Goal: Task Accomplishment & Management: Use online tool/utility

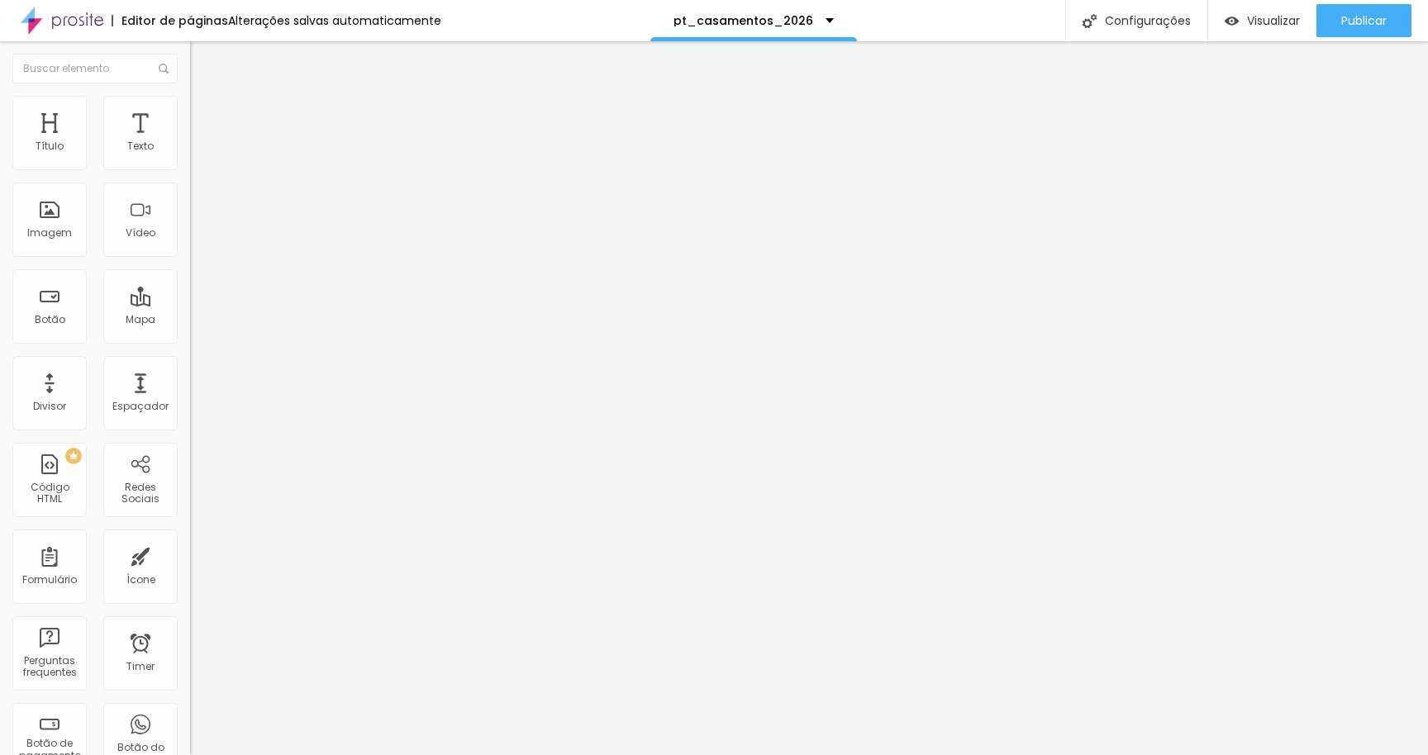
click at [190, 48] on button "Editar Coluna" at bounding box center [285, 60] width 190 height 38
click at [190, 53] on button "Editar Coluna" at bounding box center [285, 60] width 190 height 38
click at [190, 235] on div at bounding box center [285, 208] width 190 height 128
click at [1355, 21] on span "Publicar" at bounding box center [1363, 20] width 45 height 13
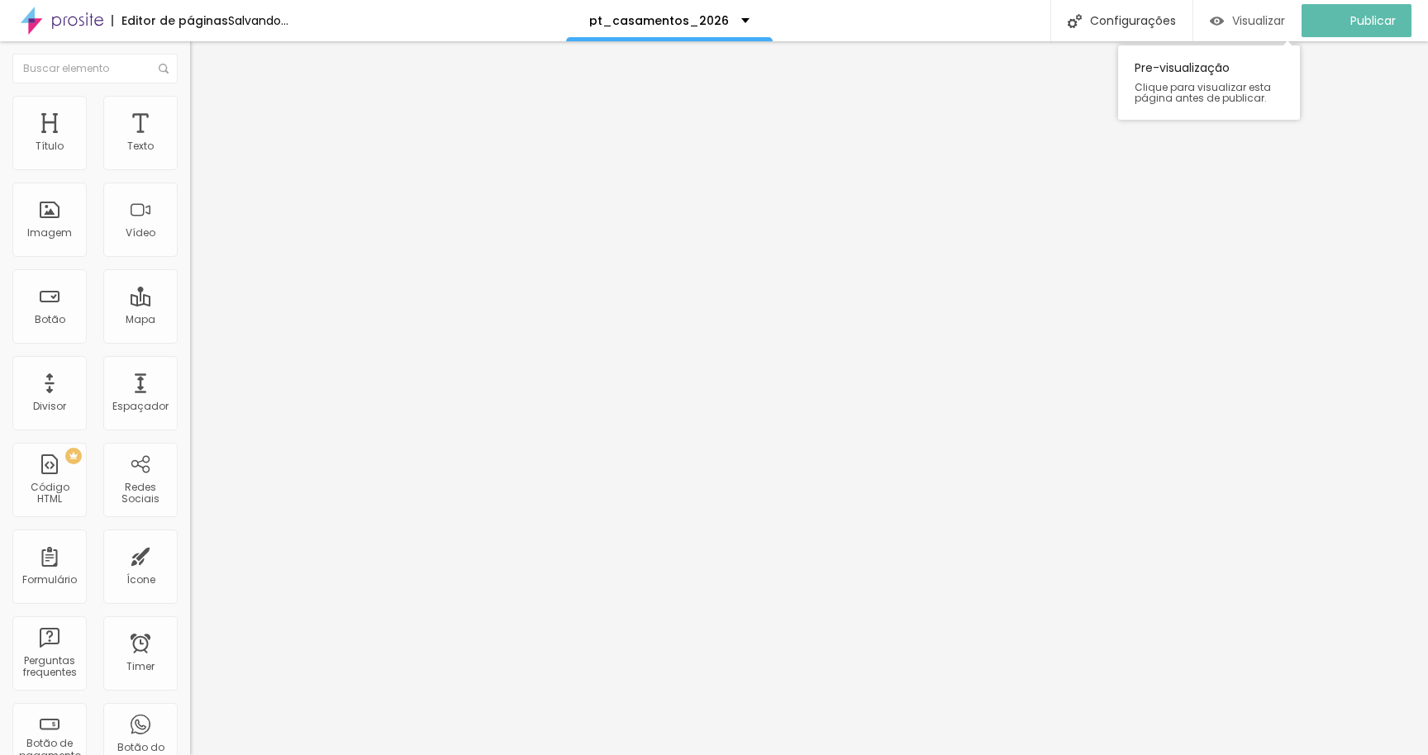
click at [1224, 17] on img "button" at bounding box center [1217, 21] width 14 height 14
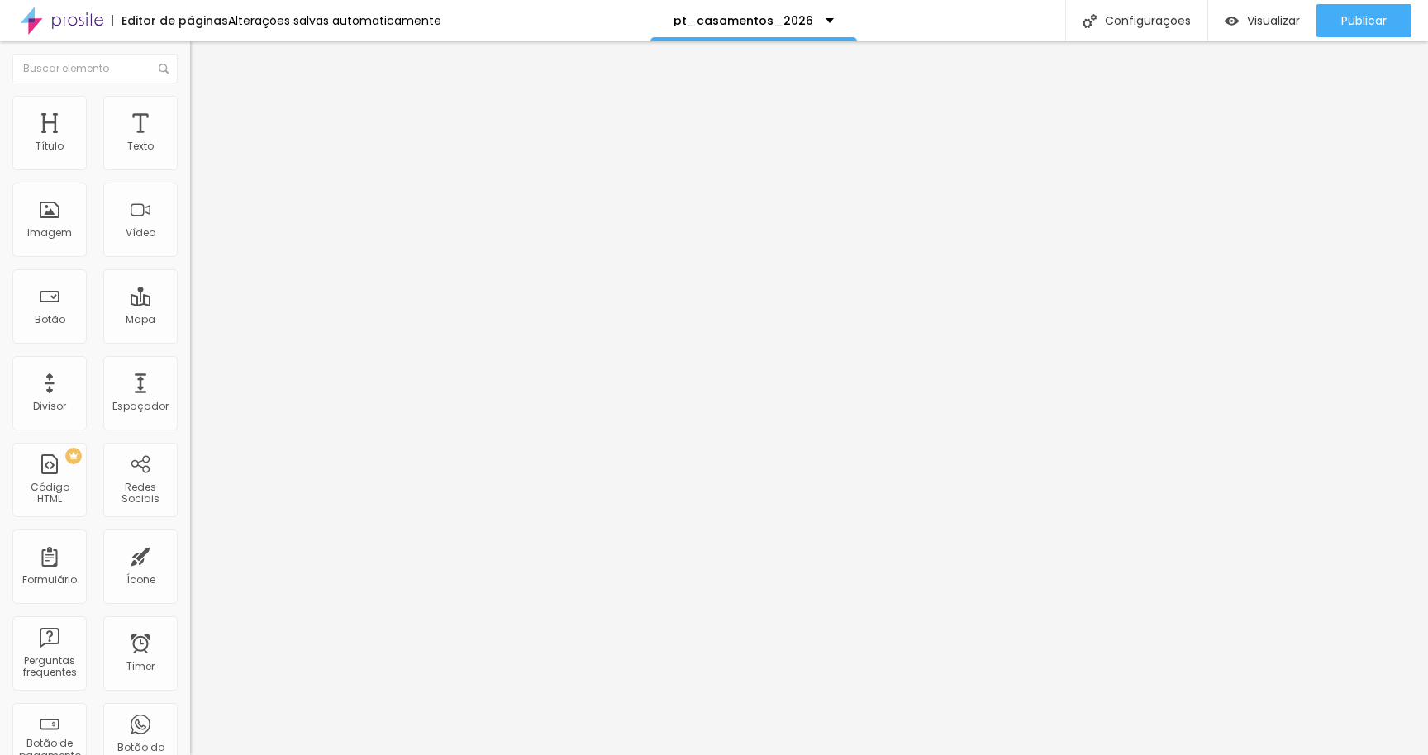
click at [202, 63] on img "button" at bounding box center [208, 60] width 13 height 13
click at [1369, 14] on span "Publicar" at bounding box center [1363, 20] width 45 height 13
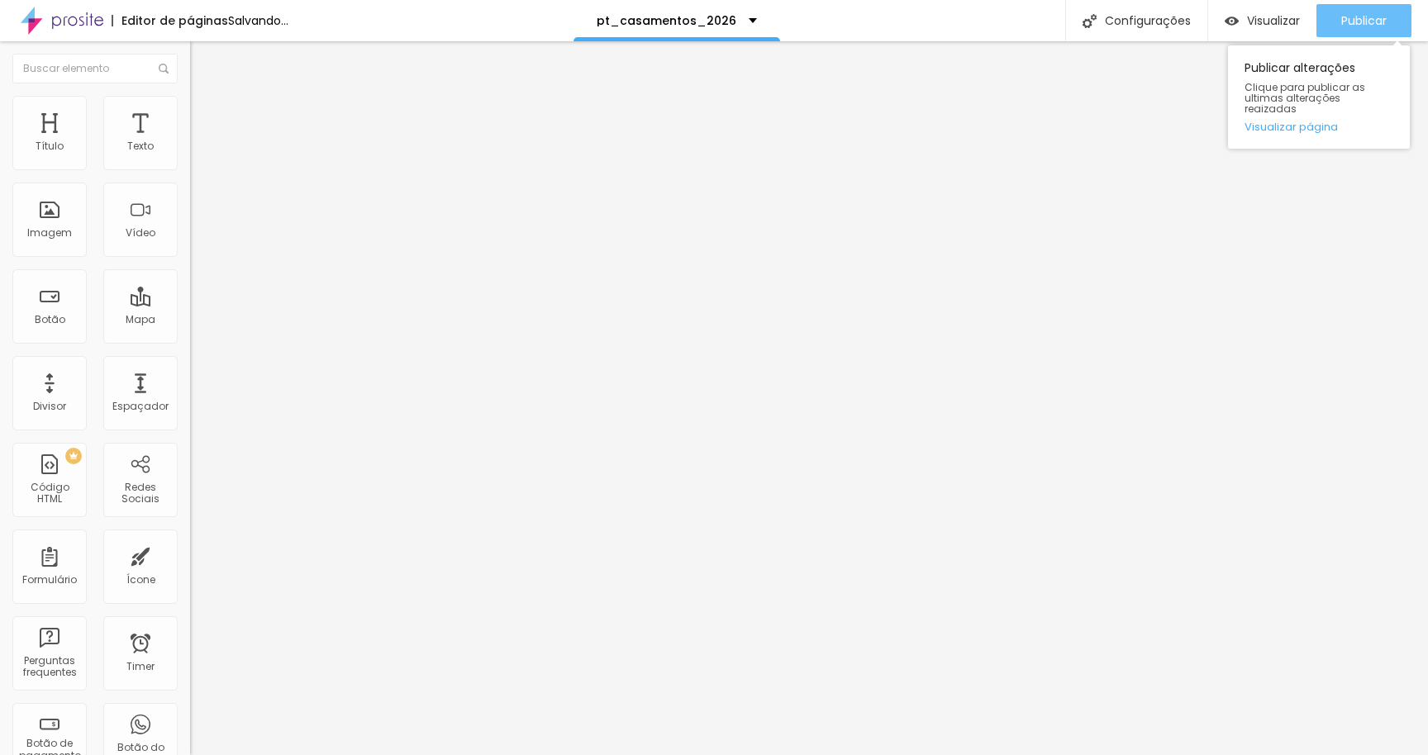
click at [1343, 23] on span "Publicar" at bounding box center [1363, 20] width 45 height 13
click at [1364, 17] on span "Publicar" at bounding box center [1363, 20] width 45 height 13
click at [1365, 3] on div "Publicar Publicar alterações Clique para publicar as ultimas alterações reaizad…" at bounding box center [1364, 20] width 95 height 41
click at [1357, 18] on span "Publicar" at bounding box center [1363, 20] width 45 height 13
click at [1356, 11] on div "Publicar" at bounding box center [1363, 20] width 45 height 33
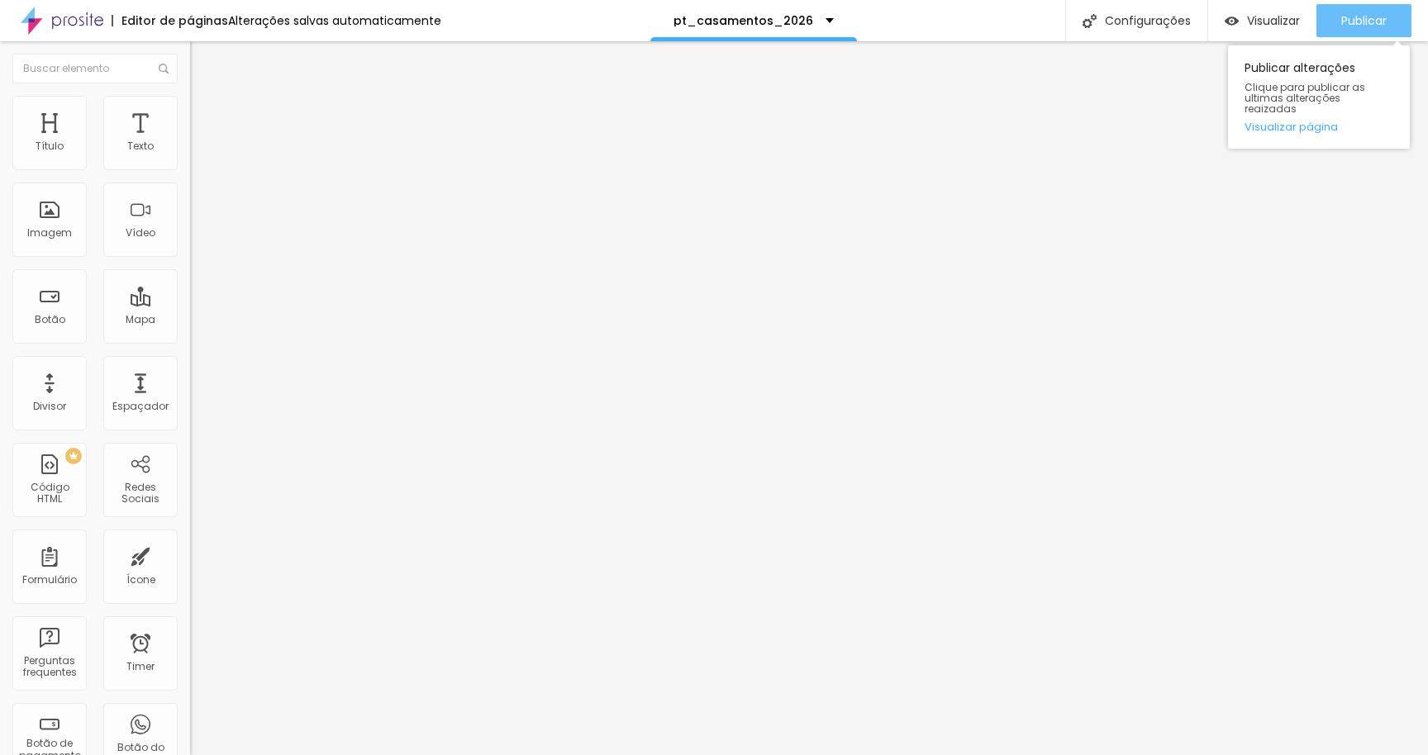
click at [1370, 15] on span "Publicar" at bounding box center [1363, 20] width 45 height 13
click at [89, 16] on img at bounding box center [62, 20] width 83 height 41
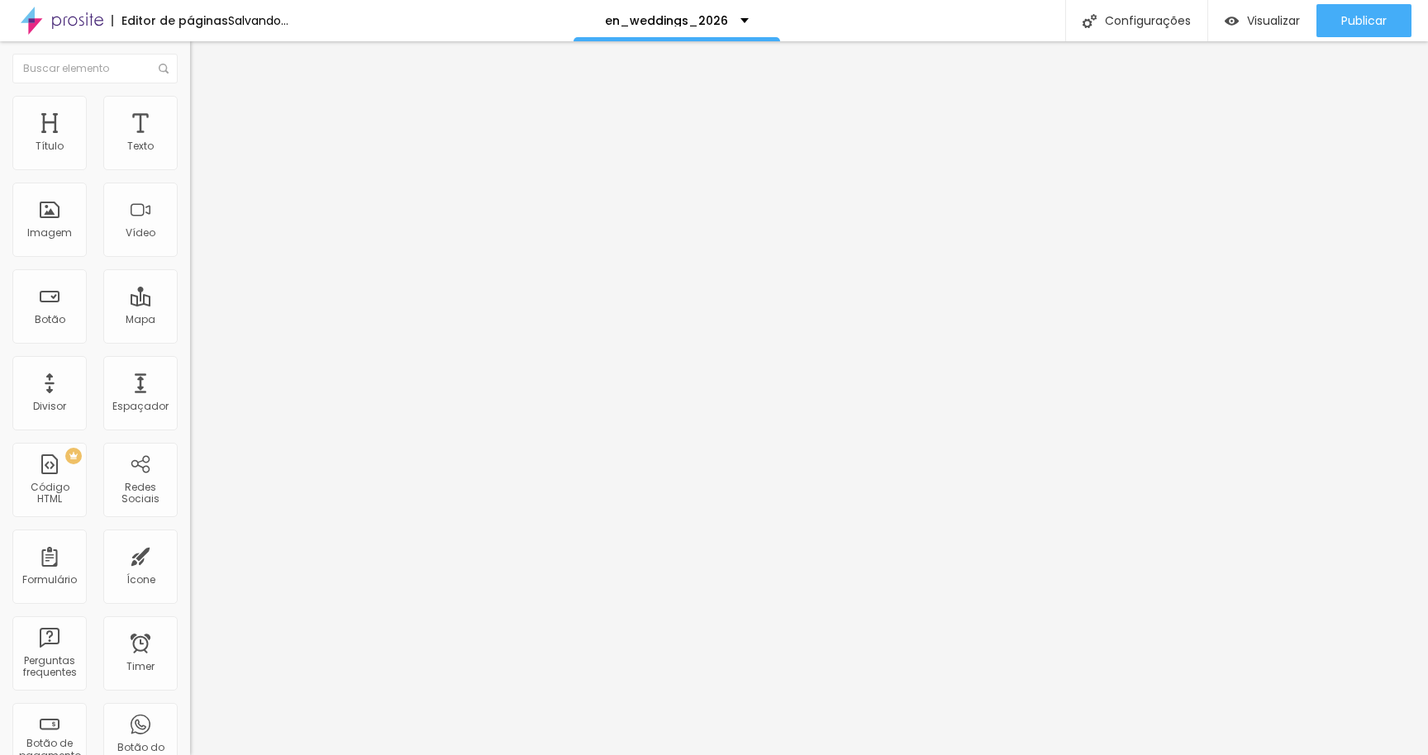
click at [202, 54] on div "Editar Coluna" at bounding box center [253, 60] width 102 height 13
click at [190, 217] on div at bounding box center [285, 208] width 190 height 128
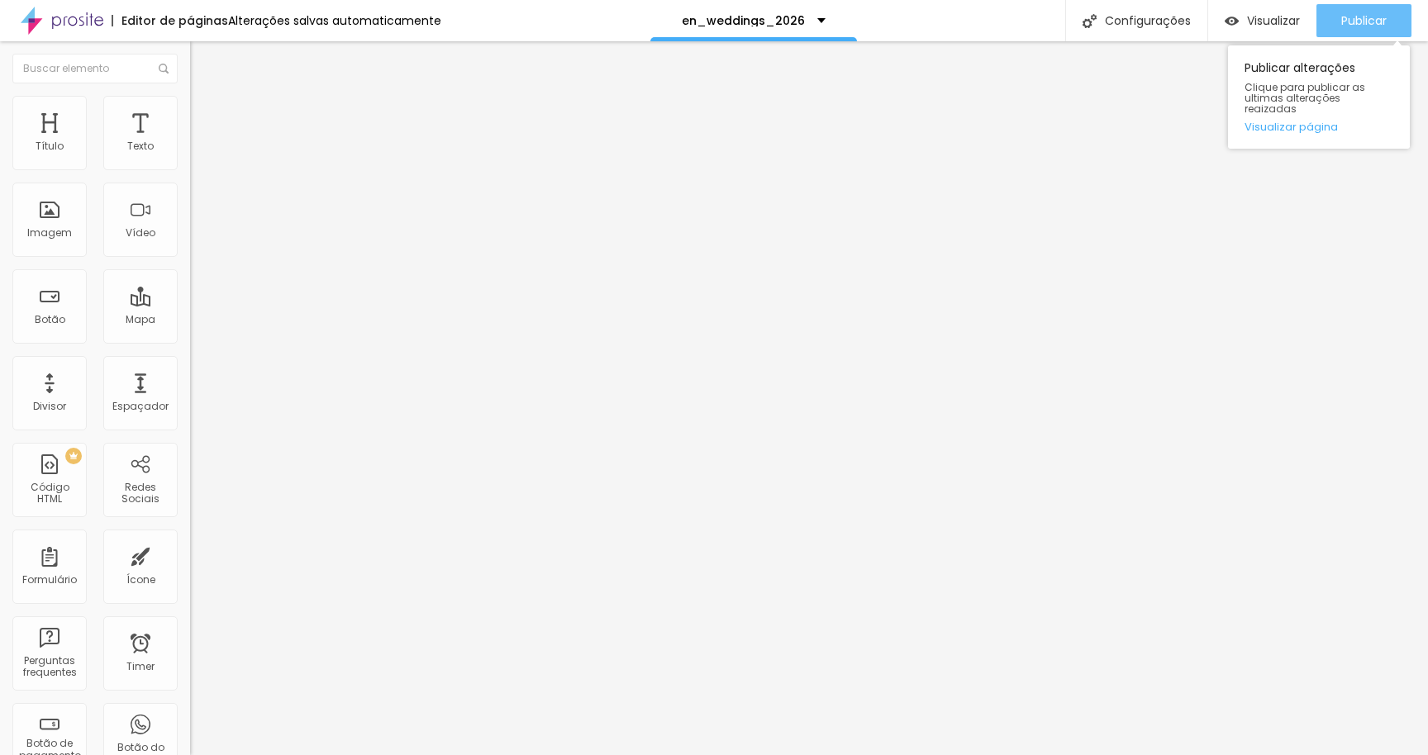
click at [1339, 9] on button "Publicar" at bounding box center [1364, 20] width 95 height 33
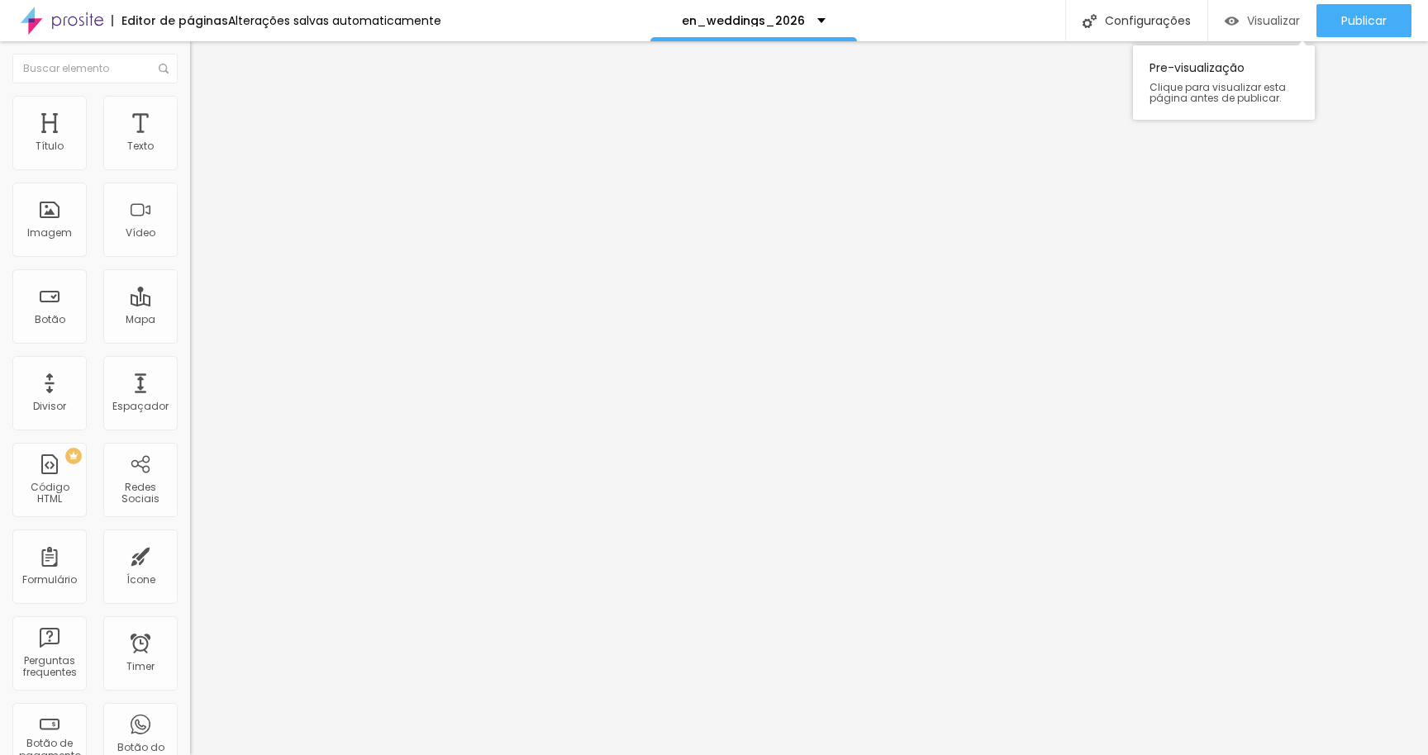
click at [1257, 16] on span "Visualizar" at bounding box center [1273, 20] width 53 height 13
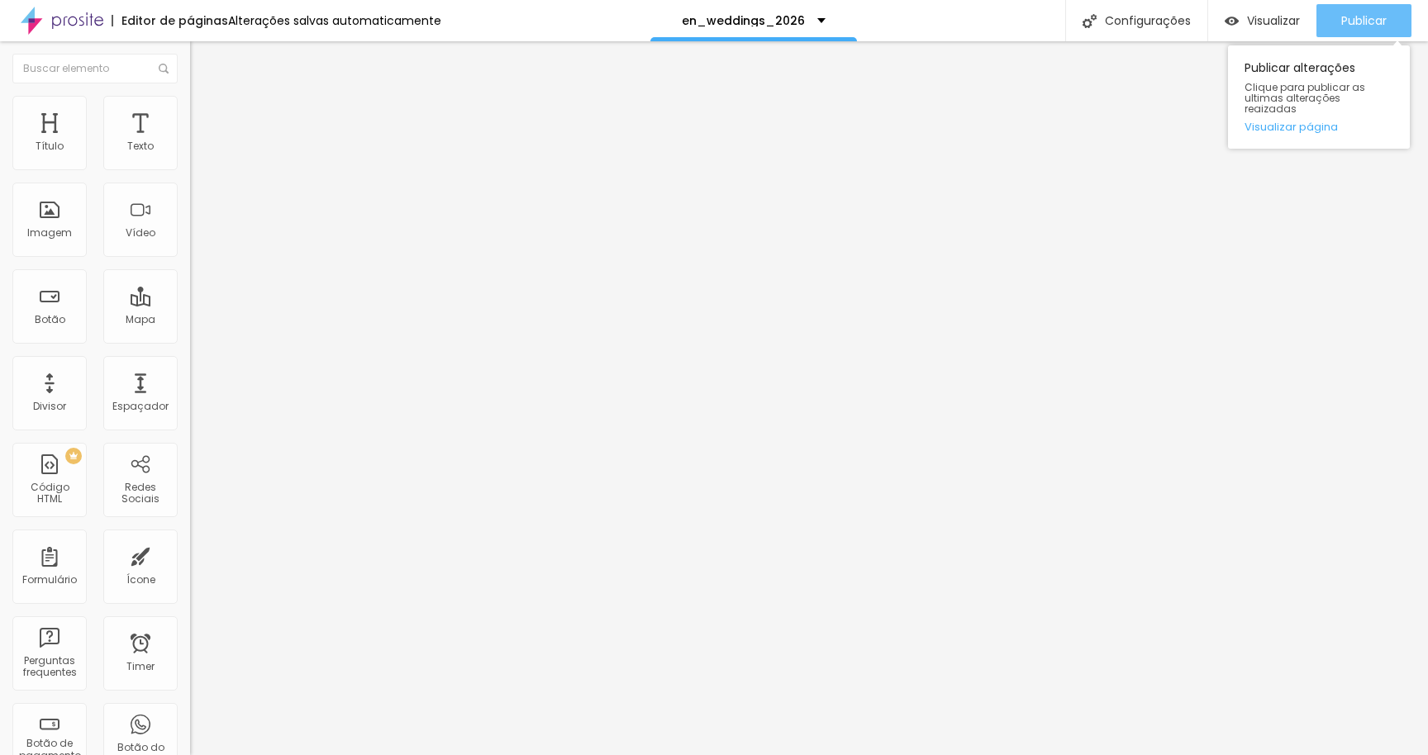
click at [1361, 15] on span "Publicar" at bounding box center [1363, 20] width 45 height 13
click at [190, 96] on li "Estilo" at bounding box center [285, 104] width 190 height 17
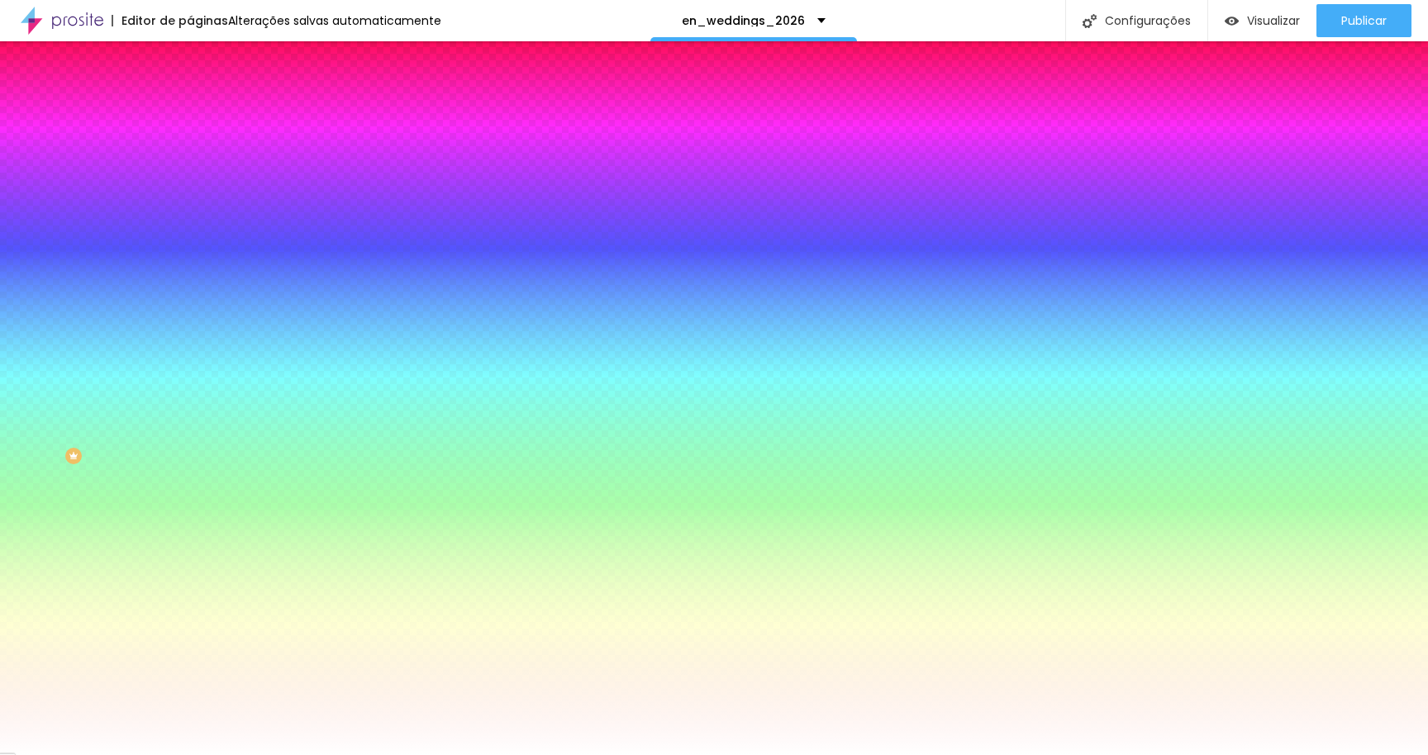
click at [205, 117] on span "Avançado" at bounding box center [232, 124] width 55 height 14
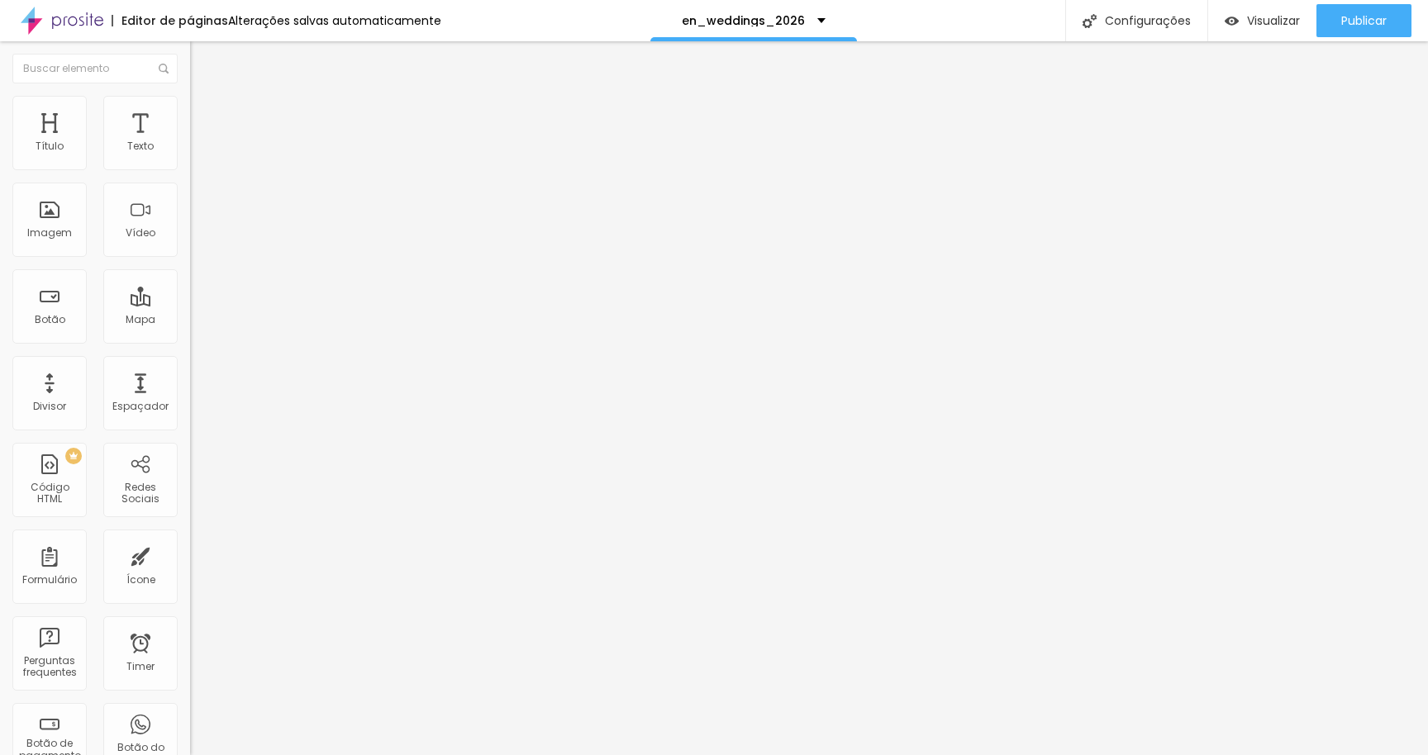
type input "0"
drag, startPoint x: 63, startPoint y: 160, endPoint x: 7, endPoint y: 157, distance: 55.5
type input "0"
click at [190, 321] on input "range" at bounding box center [243, 327] width 107 height 13
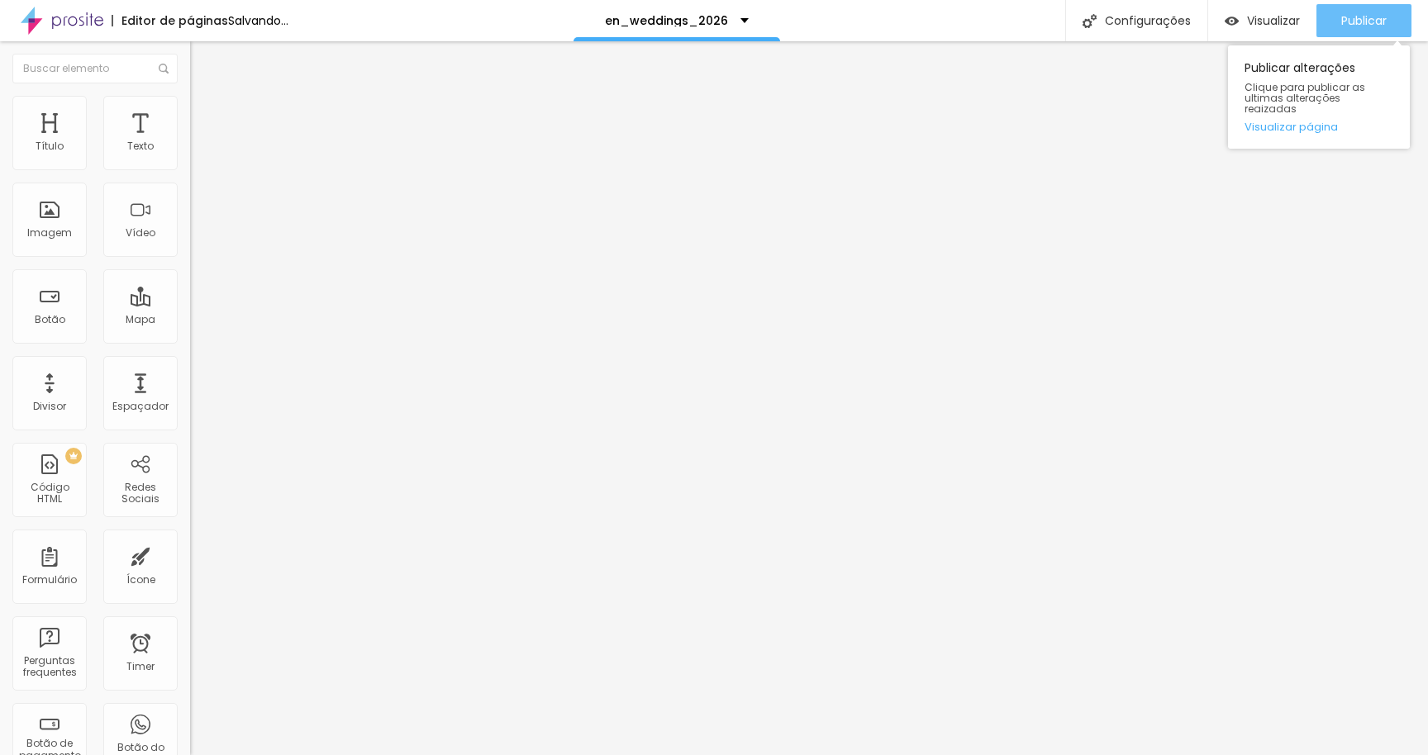
click at [1363, 22] on span "Publicar" at bounding box center [1363, 20] width 45 height 13
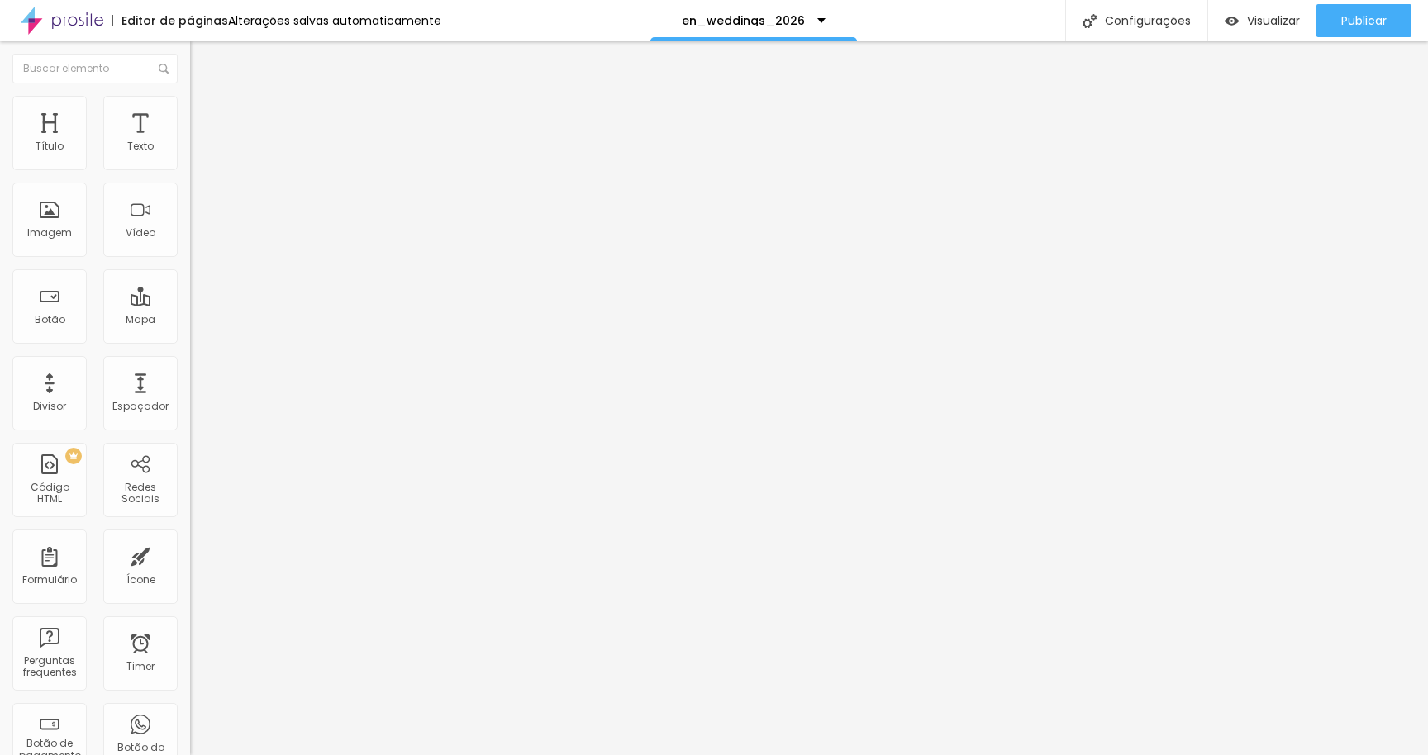
click at [190, 102] on li "Estilo" at bounding box center [285, 104] width 190 height 17
type input "20"
type input "15"
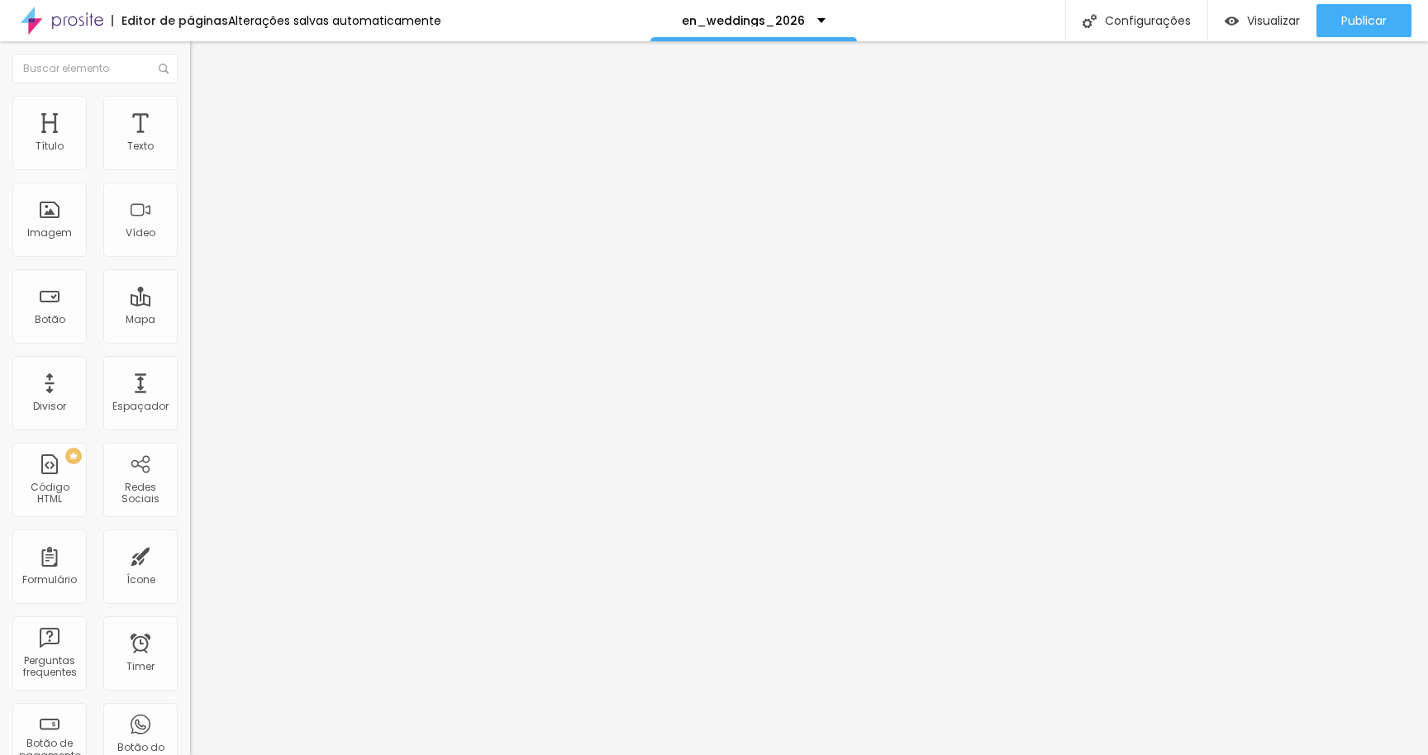
type input "20"
type input "25"
click at [190, 169] on input "range" at bounding box center [243, 162] width 107 height 13
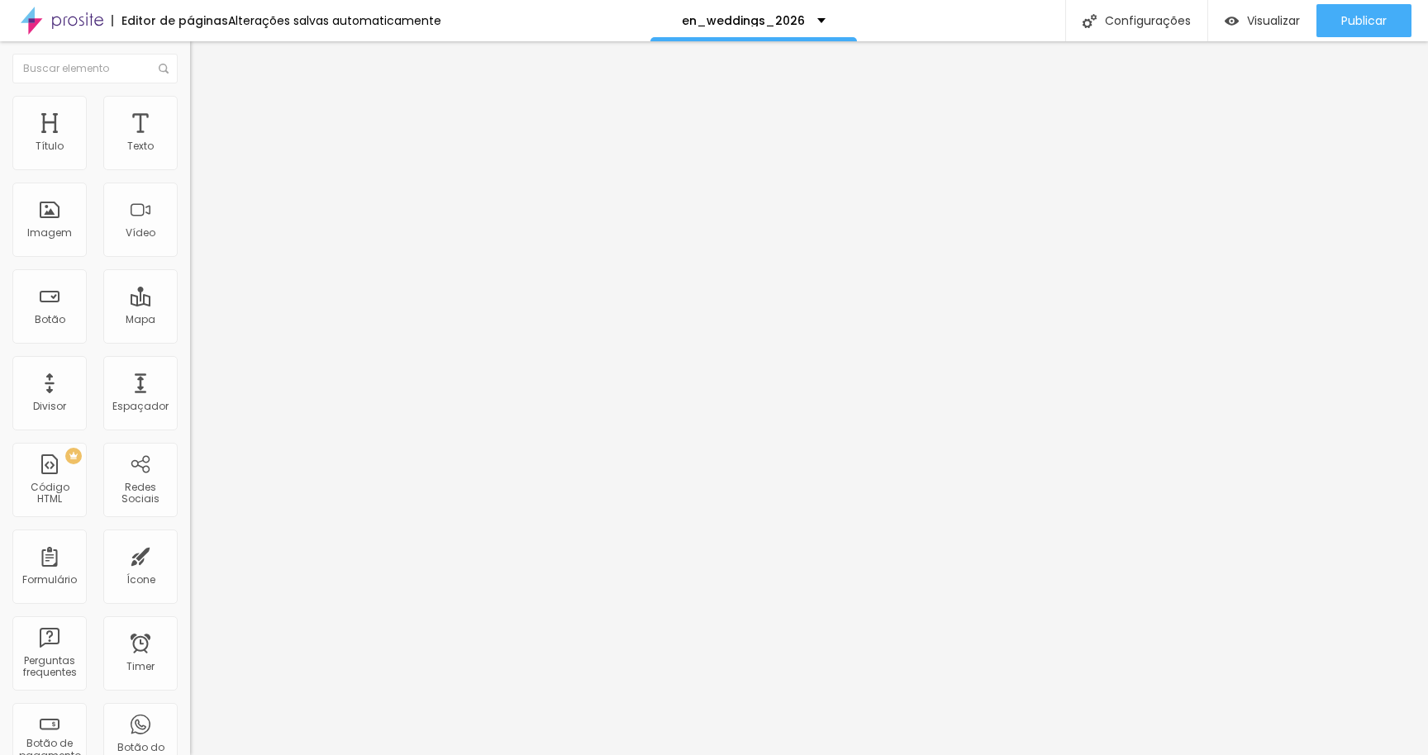
click at [205, 117] on span "Avançado" at bounding box center [232, 124] width 55 height 14
type input "1"
type input "0"
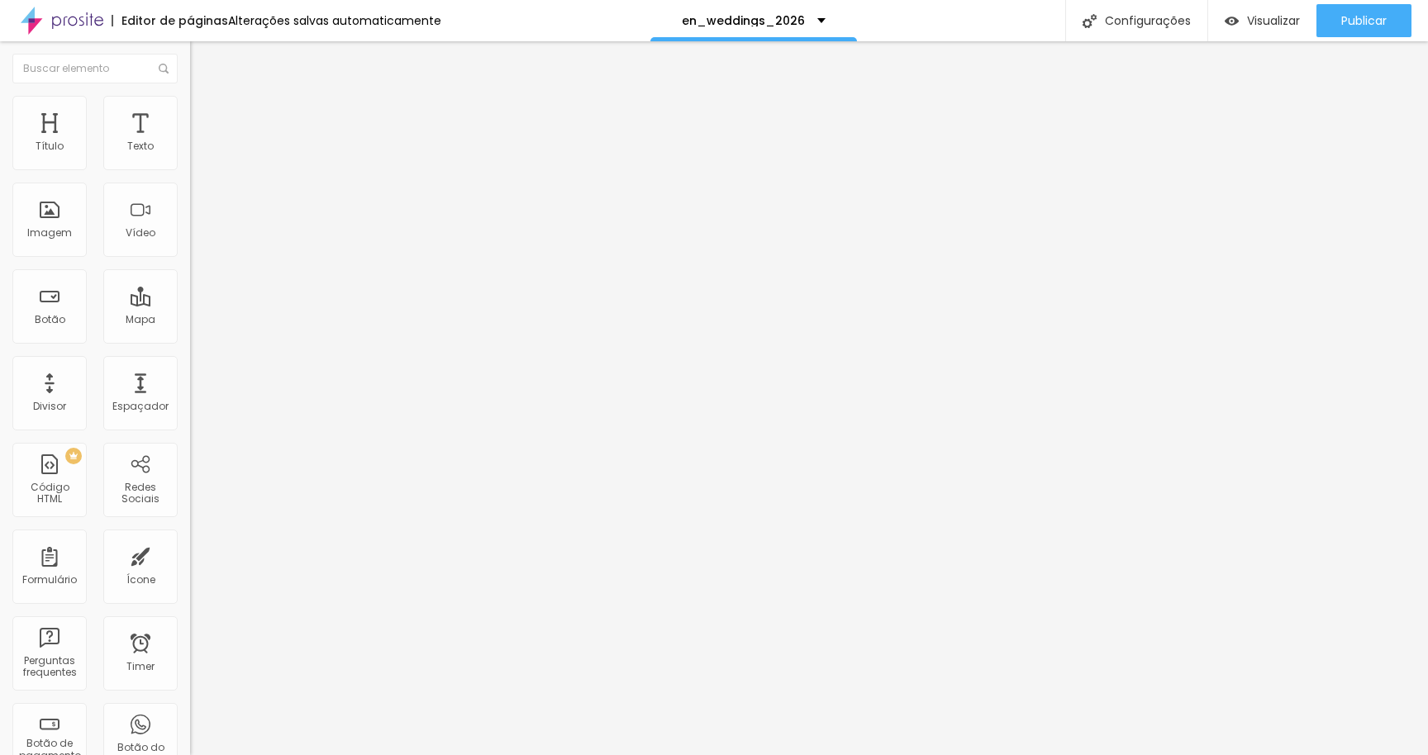
drag, startPoint x: 47, startPoint y: 197, endPoint x: 28, endPoint y: 195, distance: 19.1
type input "0"
click at [190, 555] on input "range" at bounding box center [243, 561] width 107 height 13
type input "12"
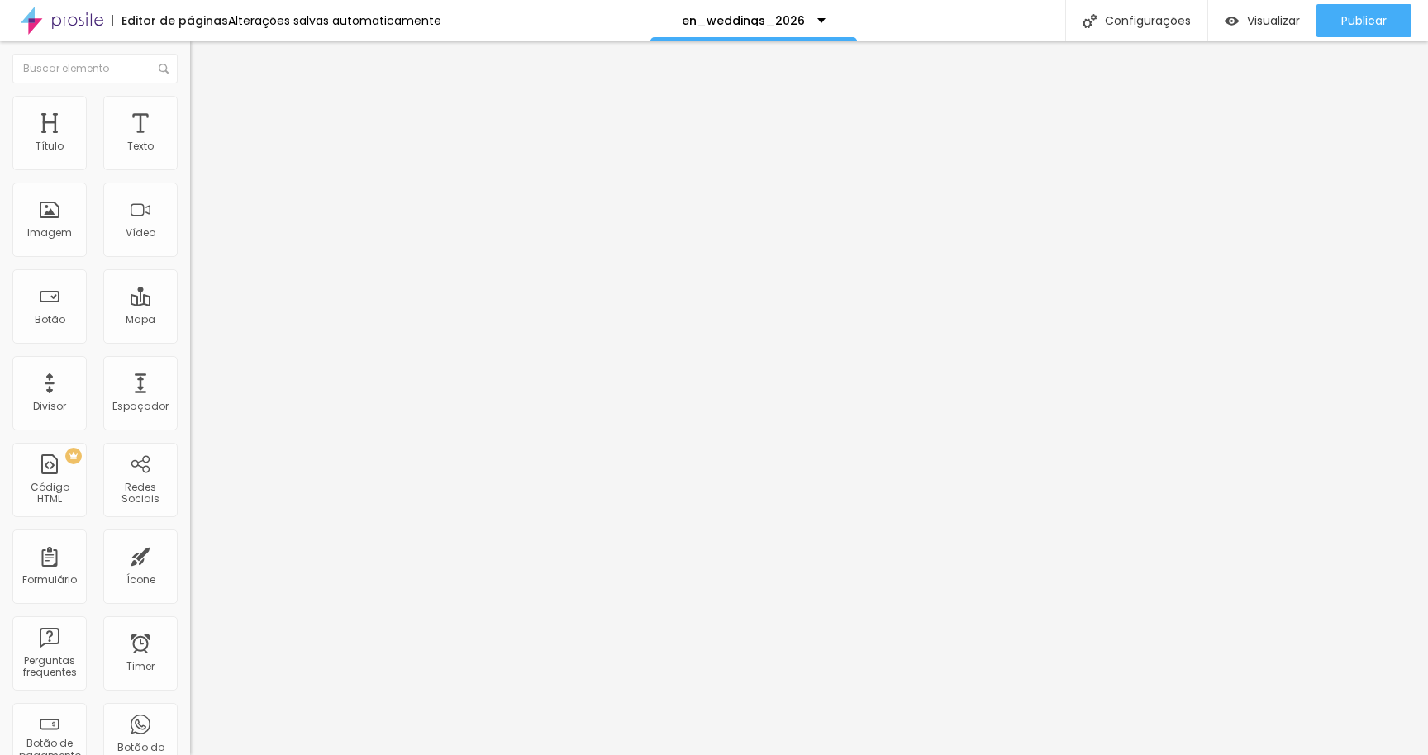
type input "6"
type input "0"
drag, startPoint x: 50, startPoint y: 159, endPoint x: 26, endPoint y: 159, distance: 24.8
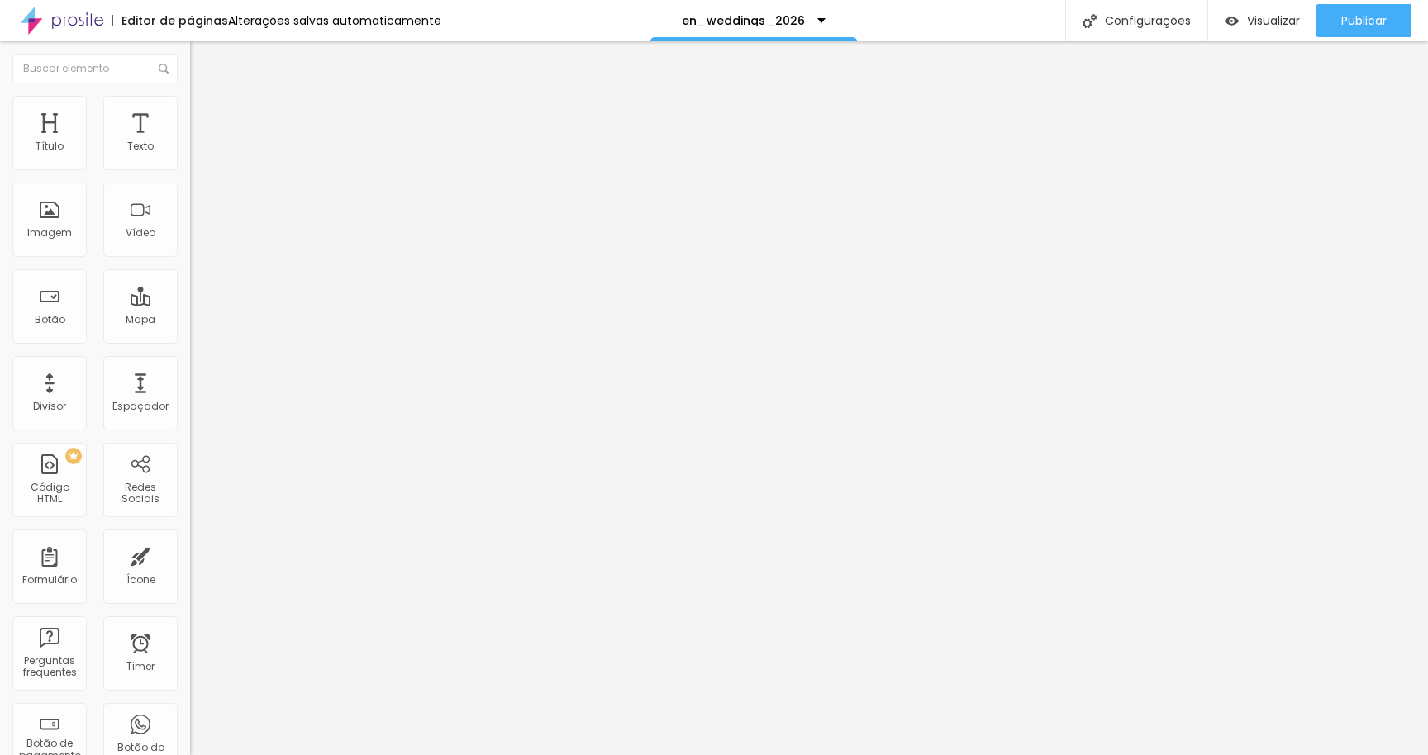
type input "0"
click at [190, 321] on input "range" at bounding box center [243, 327] width 107 height 13
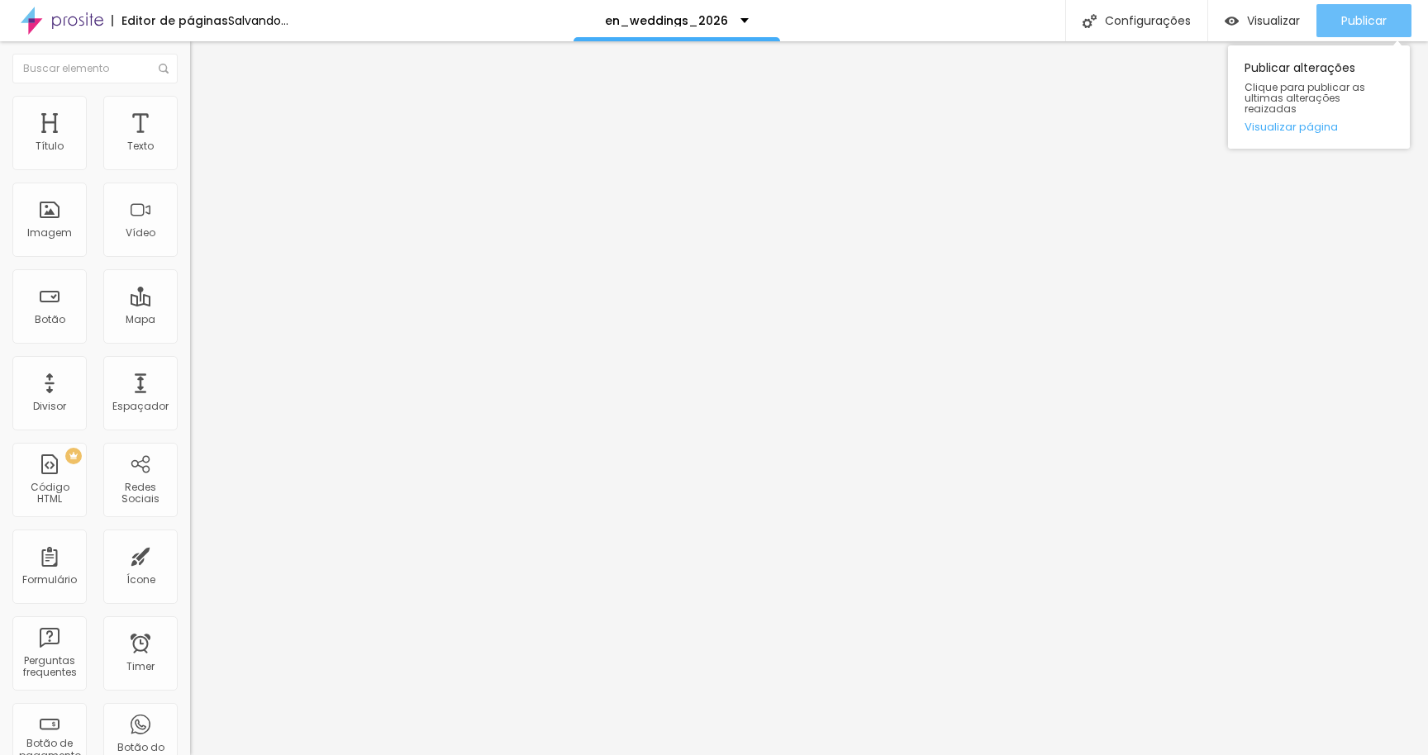
click at [1386, 26] on span "Publicar" at bounding box center [1363, 20] width 45 height 13
click at [1350, 14] on span "Publicar" at bounding box center [1363, 20] width 45 height 13
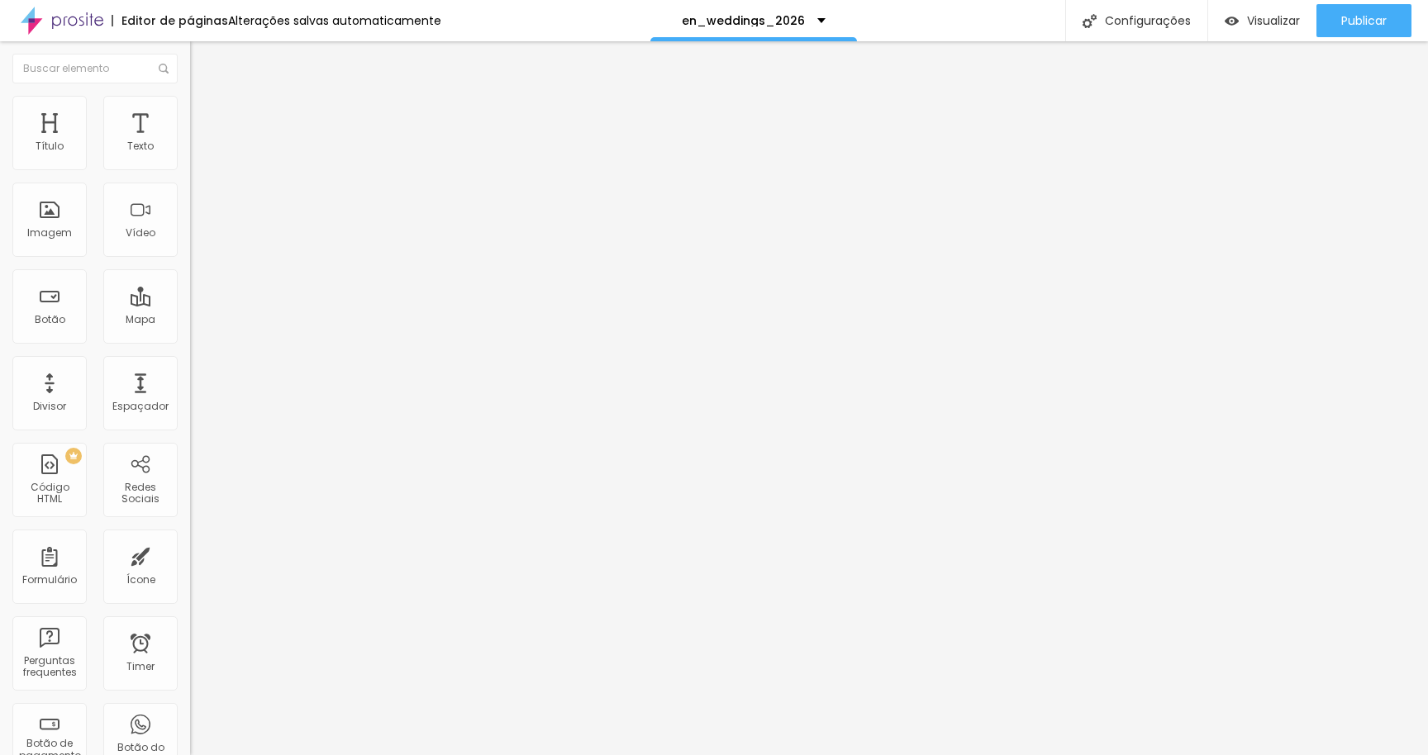
click at [190, 142] on img at bounding box center [195, 137] width 10 height 10
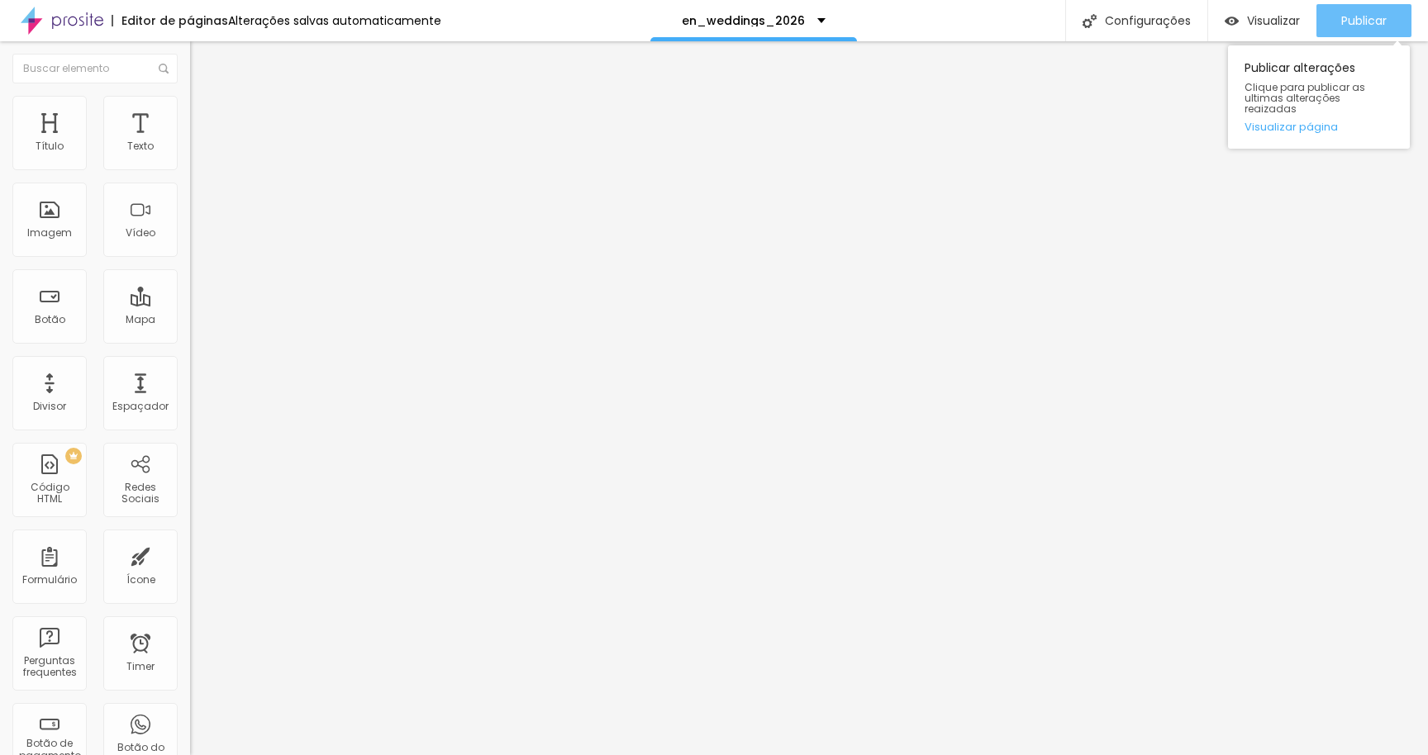
click at [1344, 28] on div "Publicar" at bounding box center [1363, 20] width 45 height 33
click at [1331, 14] on button "Publicar" at bounding box center [1364, 20] width 95 height 33
click at [1343, 19] on span "Publicar" at bounding box center [1363, 20] width 45 height 13
click at [190, 53] on button "Editar Coluna" at bounding box center [285, 60] width 190 height 38
click at [190, 210] on div at bounding box center [285, 208] width 190 height 128
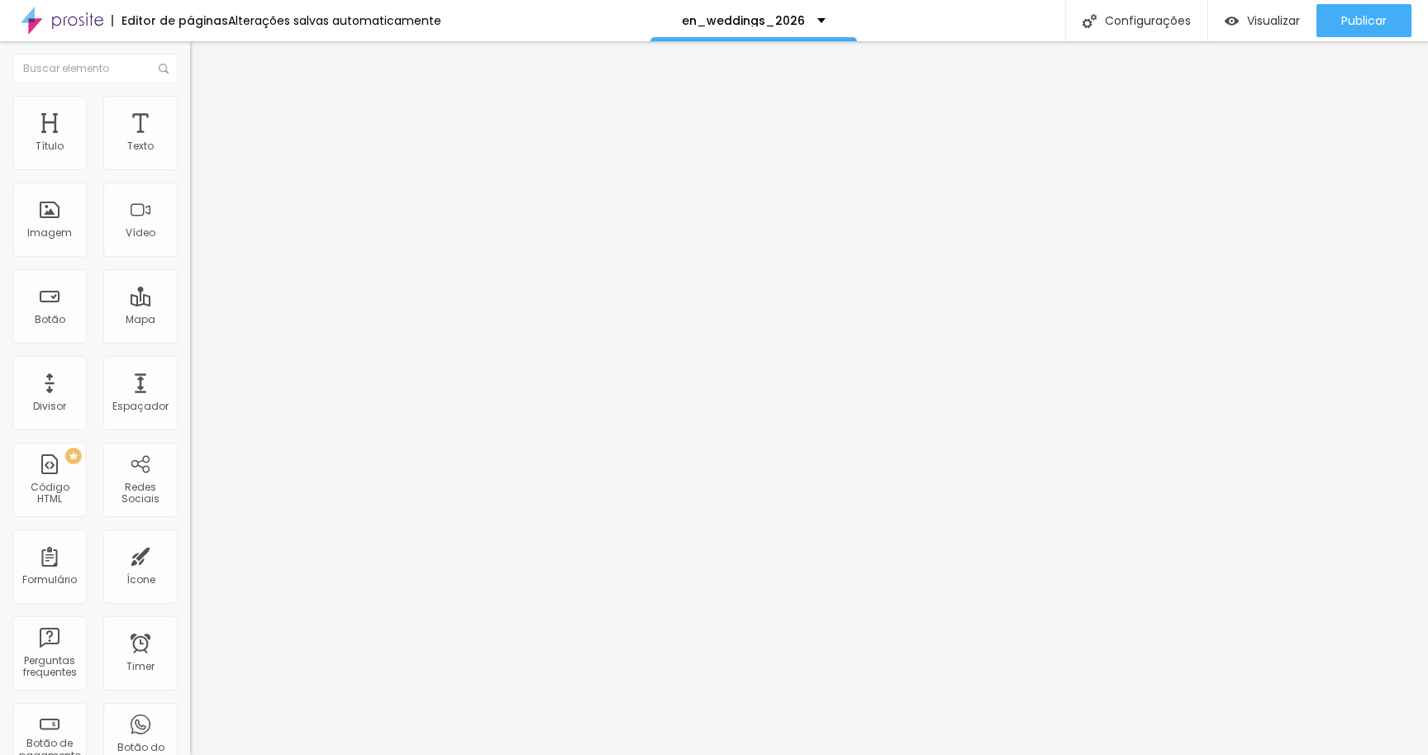
scroll to position [0, 2526]
click at [1365, 17] on span "Publicar" at bounding box center [1363, 20] width 45 height 13
click at [1349, 20] on span "Publicar" at bounding box center [1363, 20] width 45 height 13
click at [190, 144] on div at bounding box center [285, 138] width 190 height 12
